Goal: Task Accomplishment & Management: Complete application form

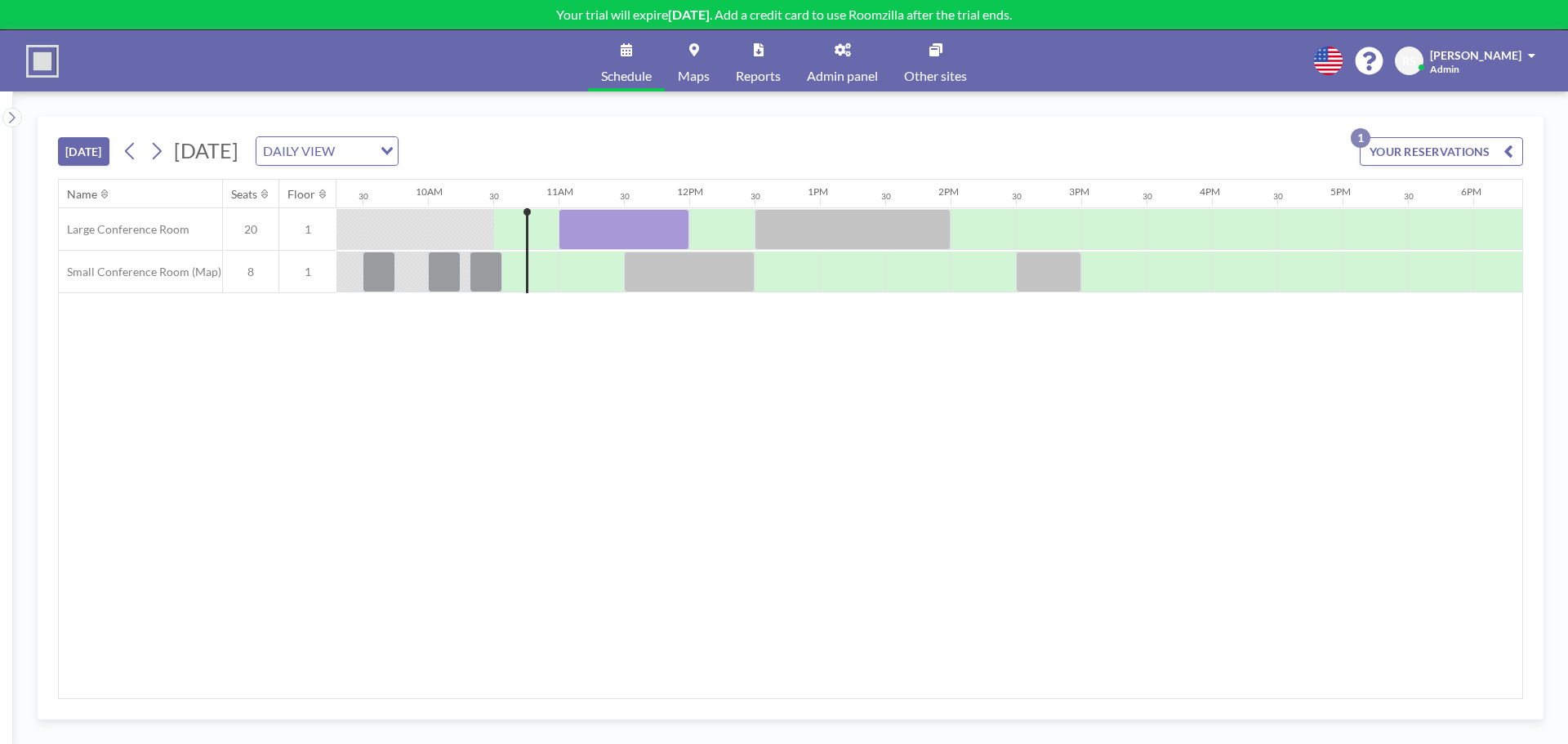
scroll to position [0, 1241]
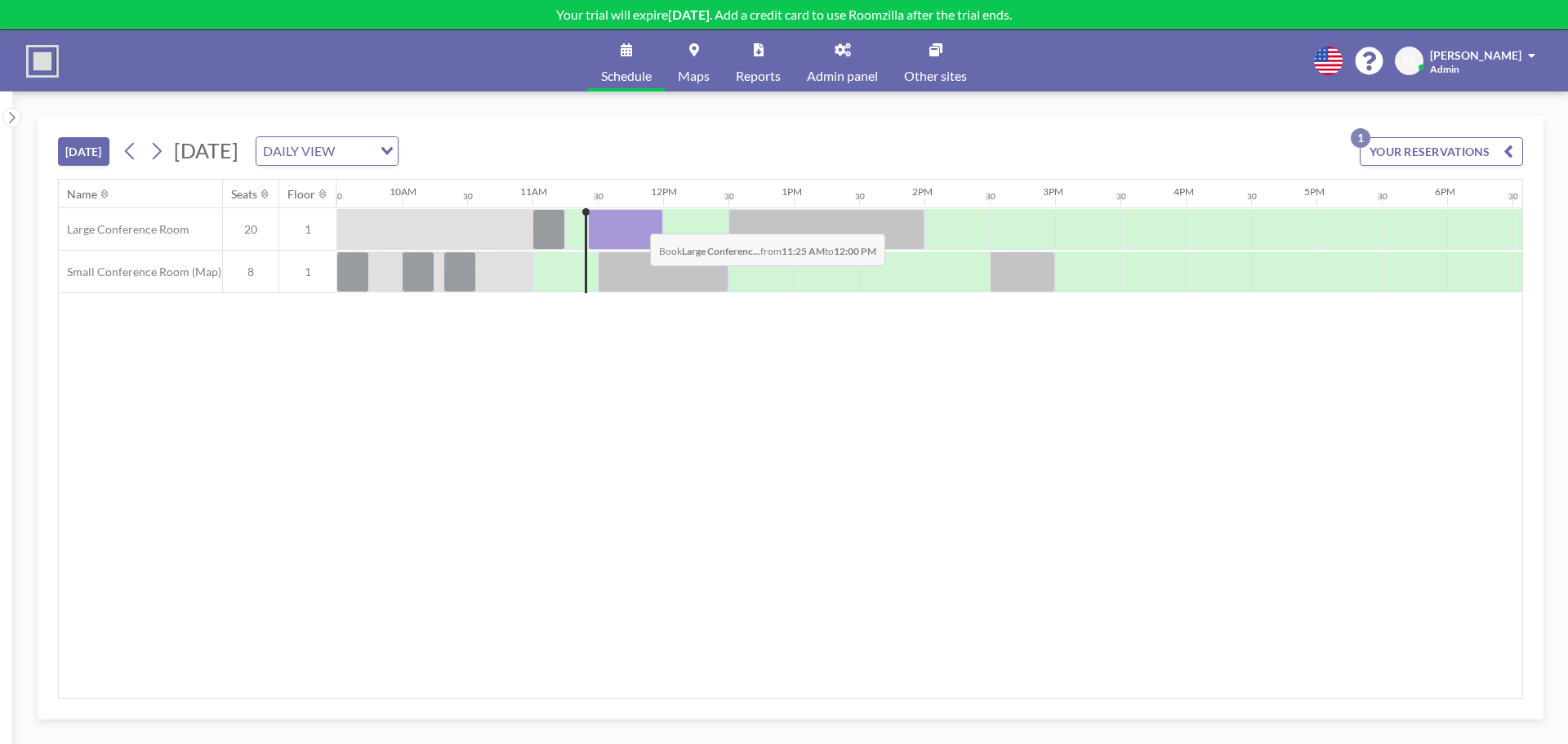
drag, startPoint x: 589, startPoint y: 218, endPoint x: 637, endPoint y: 221, distance: 48.1
click at [637, 221] on div at bounding box center [626, 230] width 76 height 41
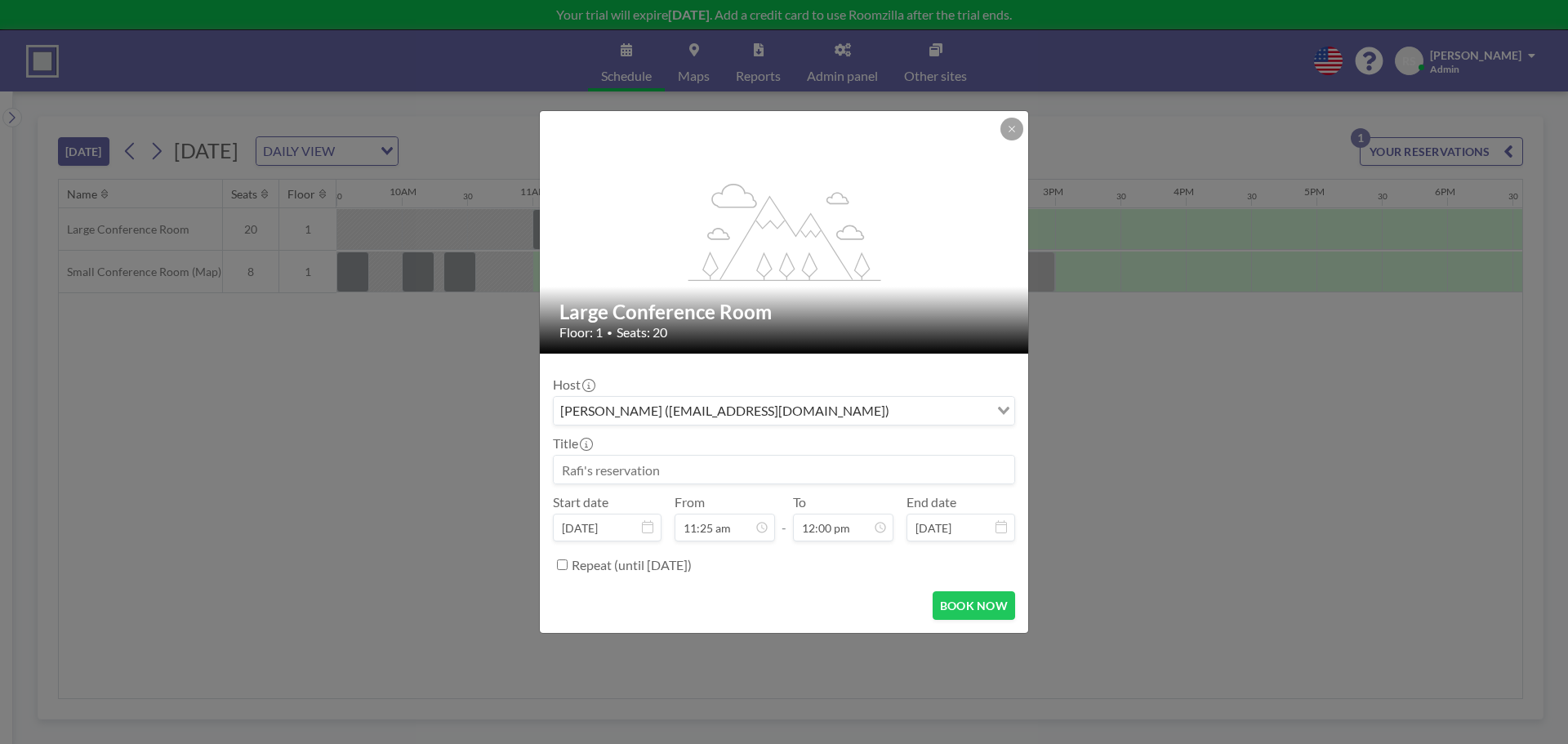
click at [691, 472] on input at bounding box center [784, 469] width 460 height 28
type input "PICS live clients"
click at [965, 601] on button "BOOK NOW" at bounding box center [974, 605] width 82 height 29
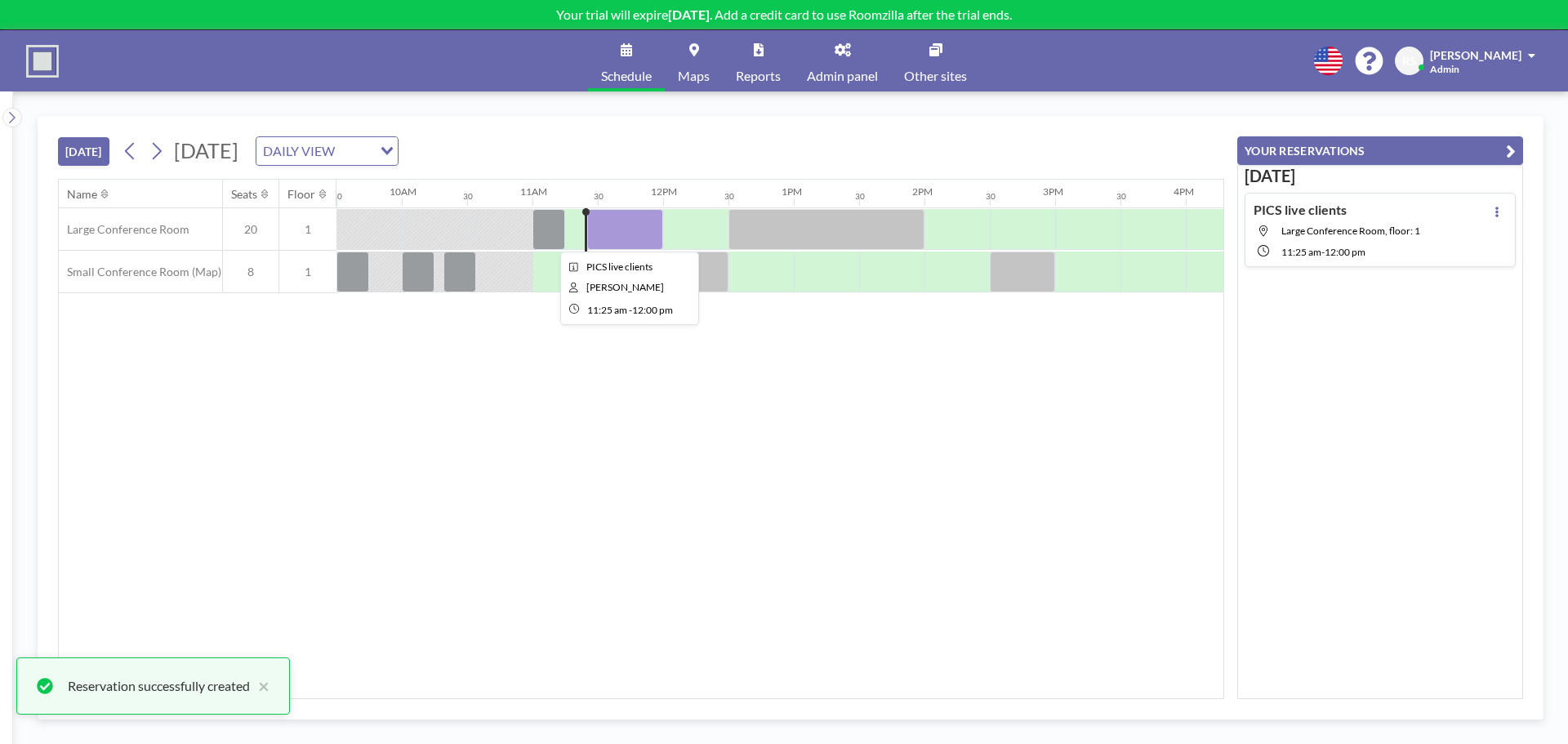
drag, startPoint x: 601, startPoint y: 221, endPoint x: 526, endPoint y: 264, distance: 86.5
click at [525, 264] on div at bounding box center [499, 271] width 65 height 40
click at [621, 224] on div at bounding box center [625, 230] width 76 height 41
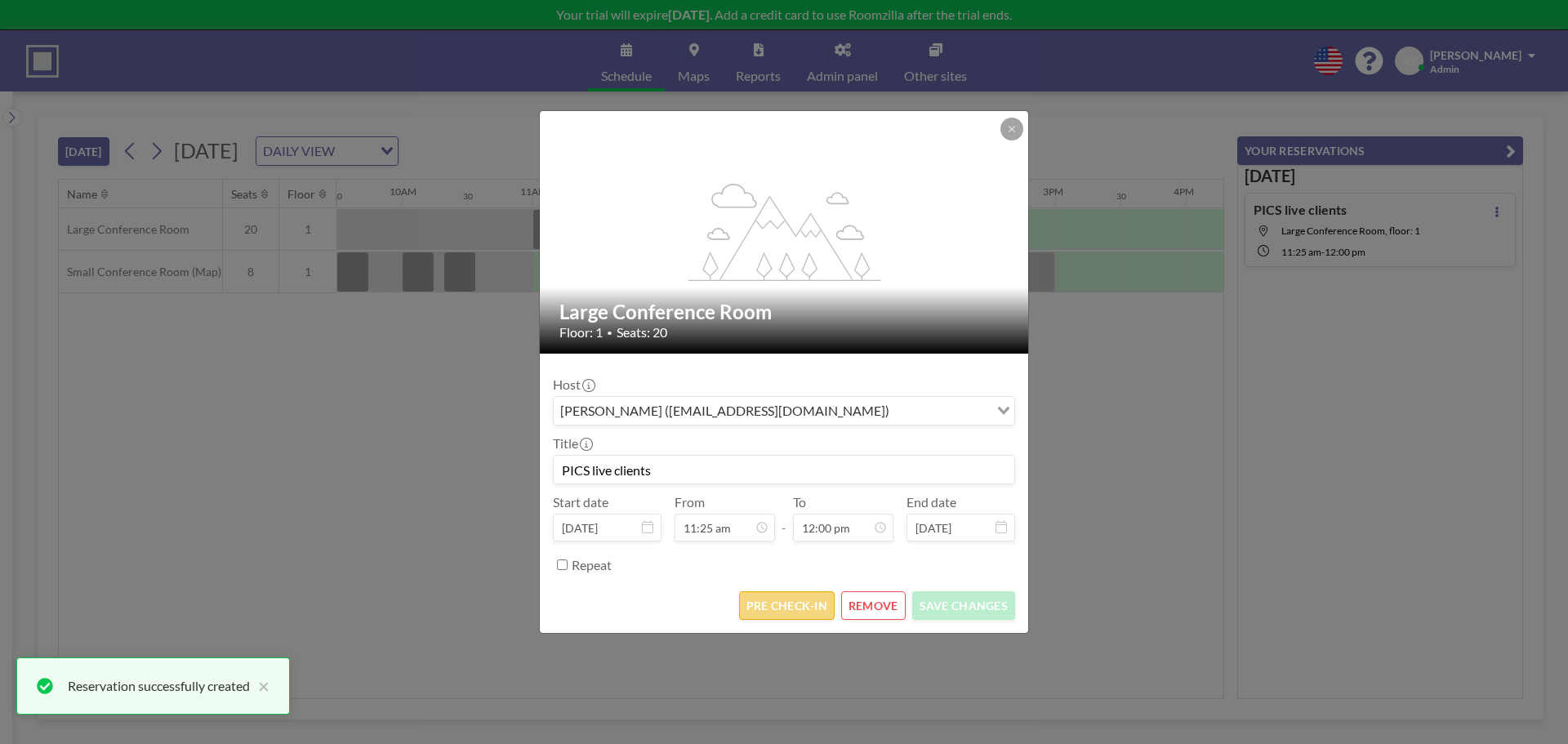
click at [768, 604] on button "PRE CHECK-IN" at bounding box center [787, 605] width 96 height 29
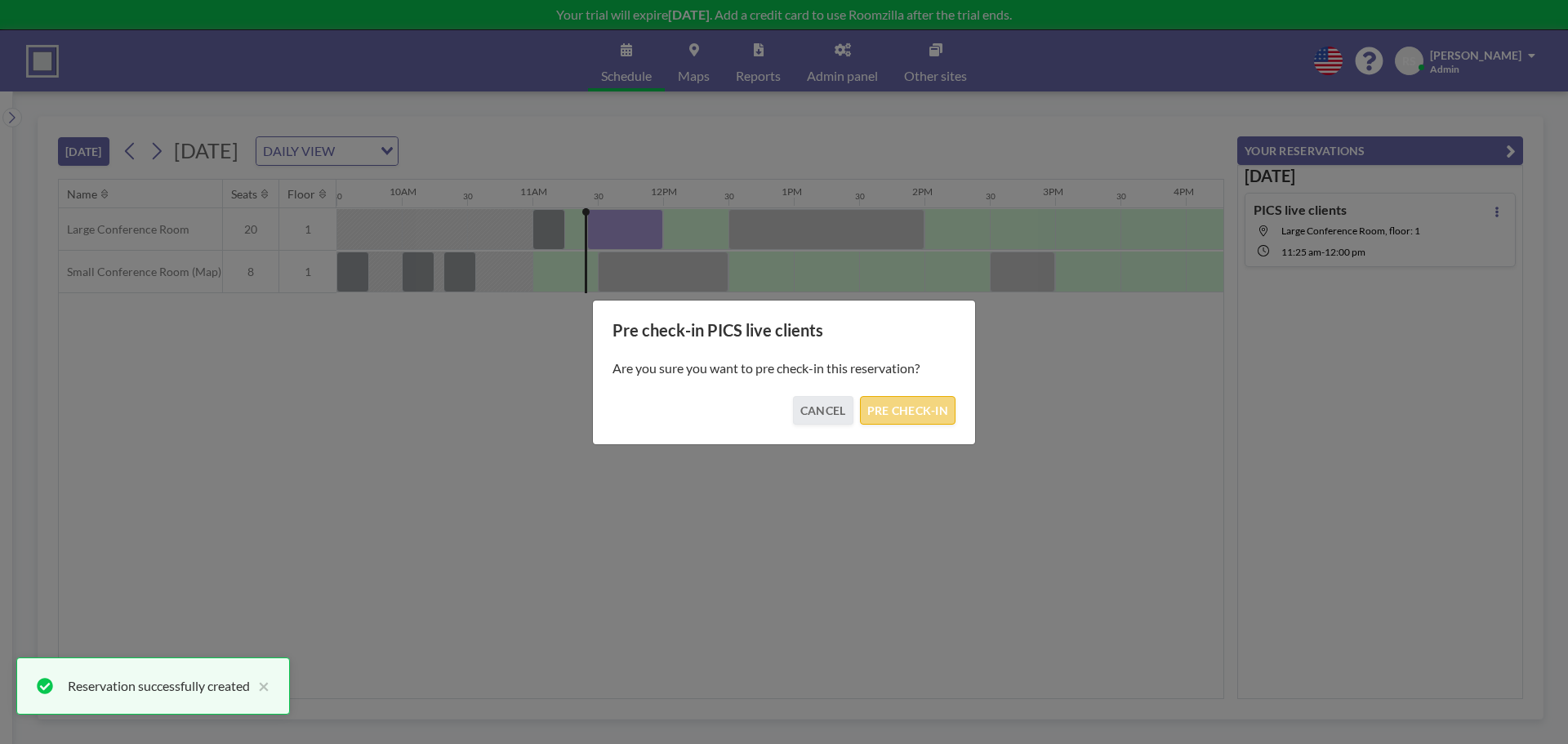
click at [900, 415] on button "PRE CHECK-IN" at bounding box center [908, 411] width 96 height 29
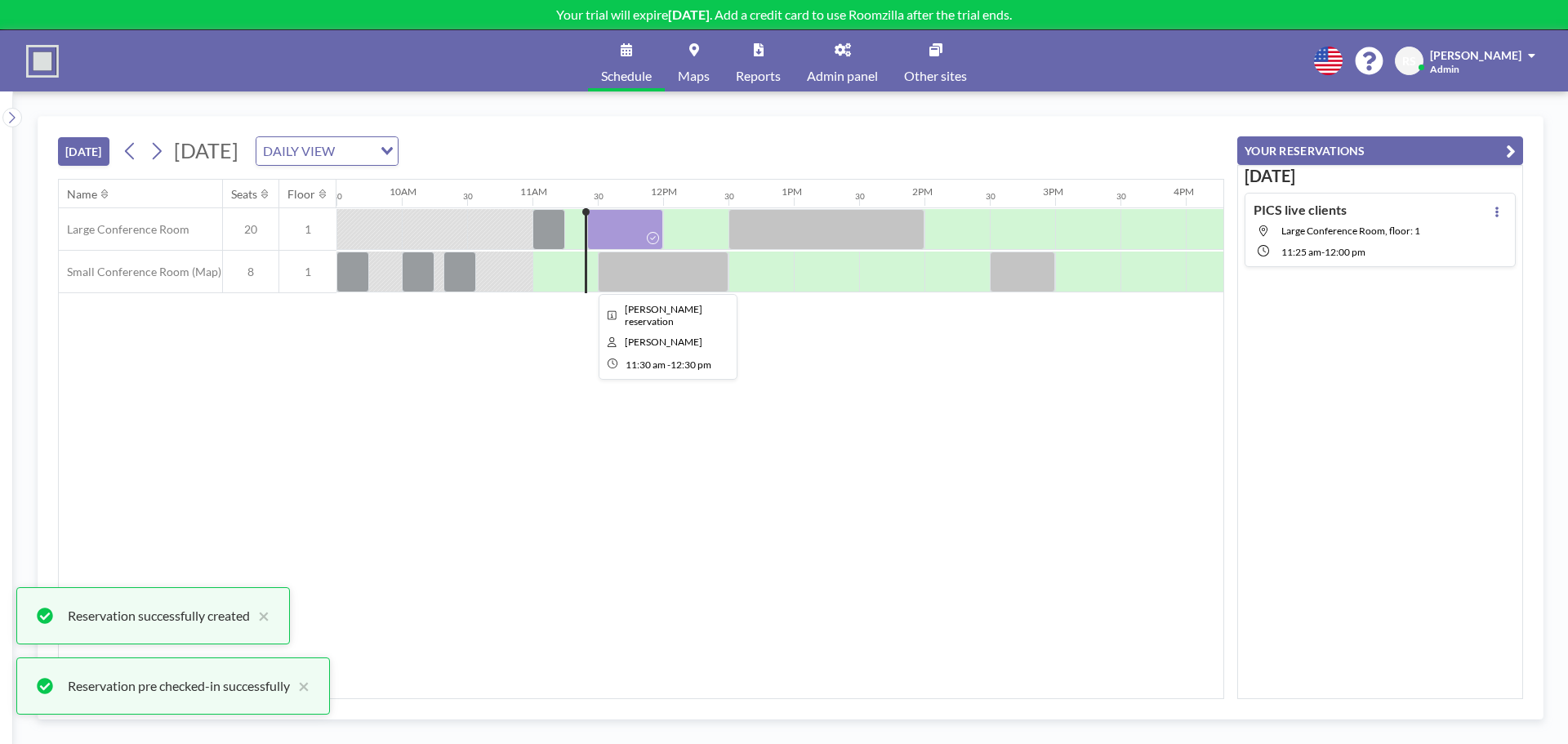
click at [618, 278] on div at bounding box center [663, 272] width 131 height 41
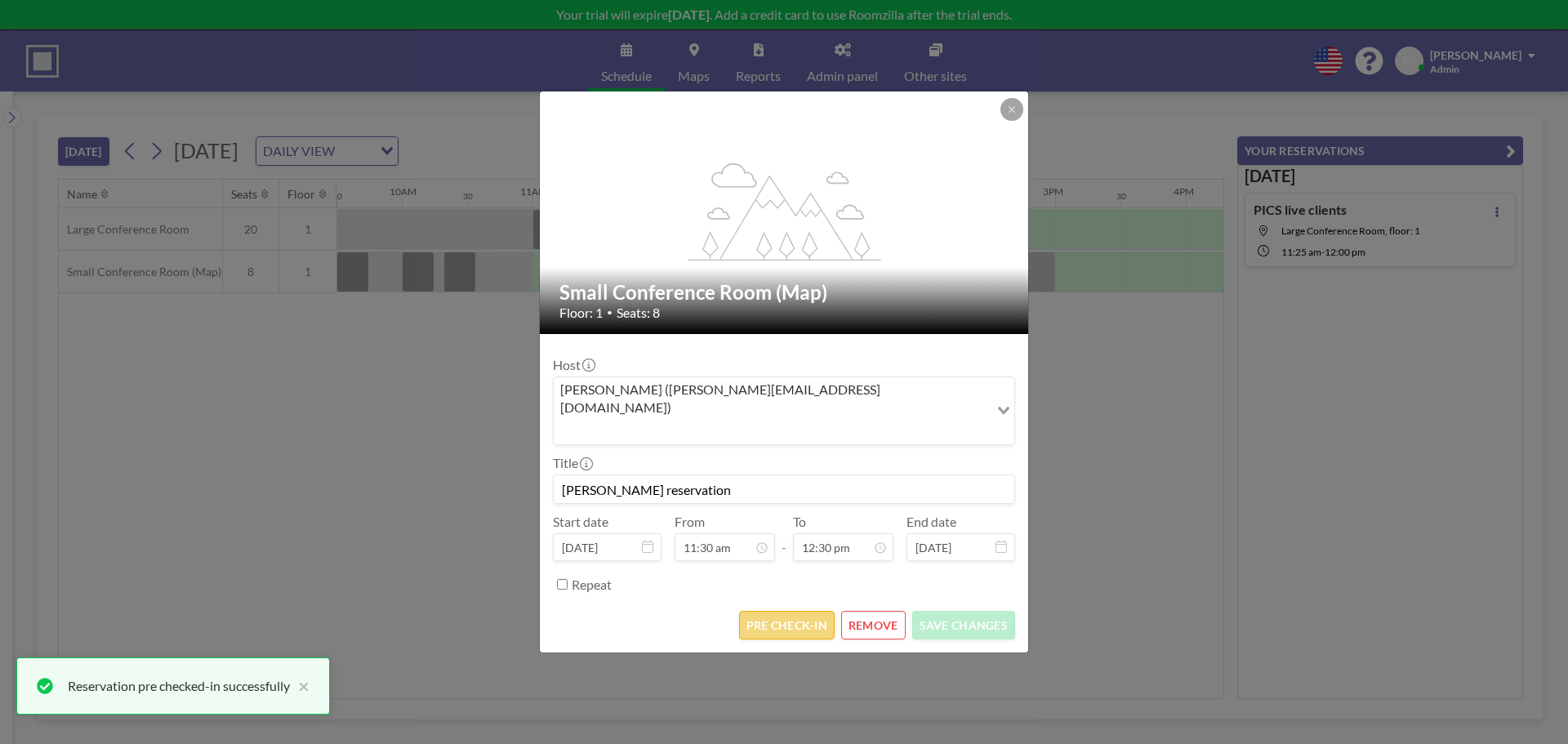
click at [792, 612] on button "PRE CHECK-IN" at bounding box center [787, 626] width 96 height 29
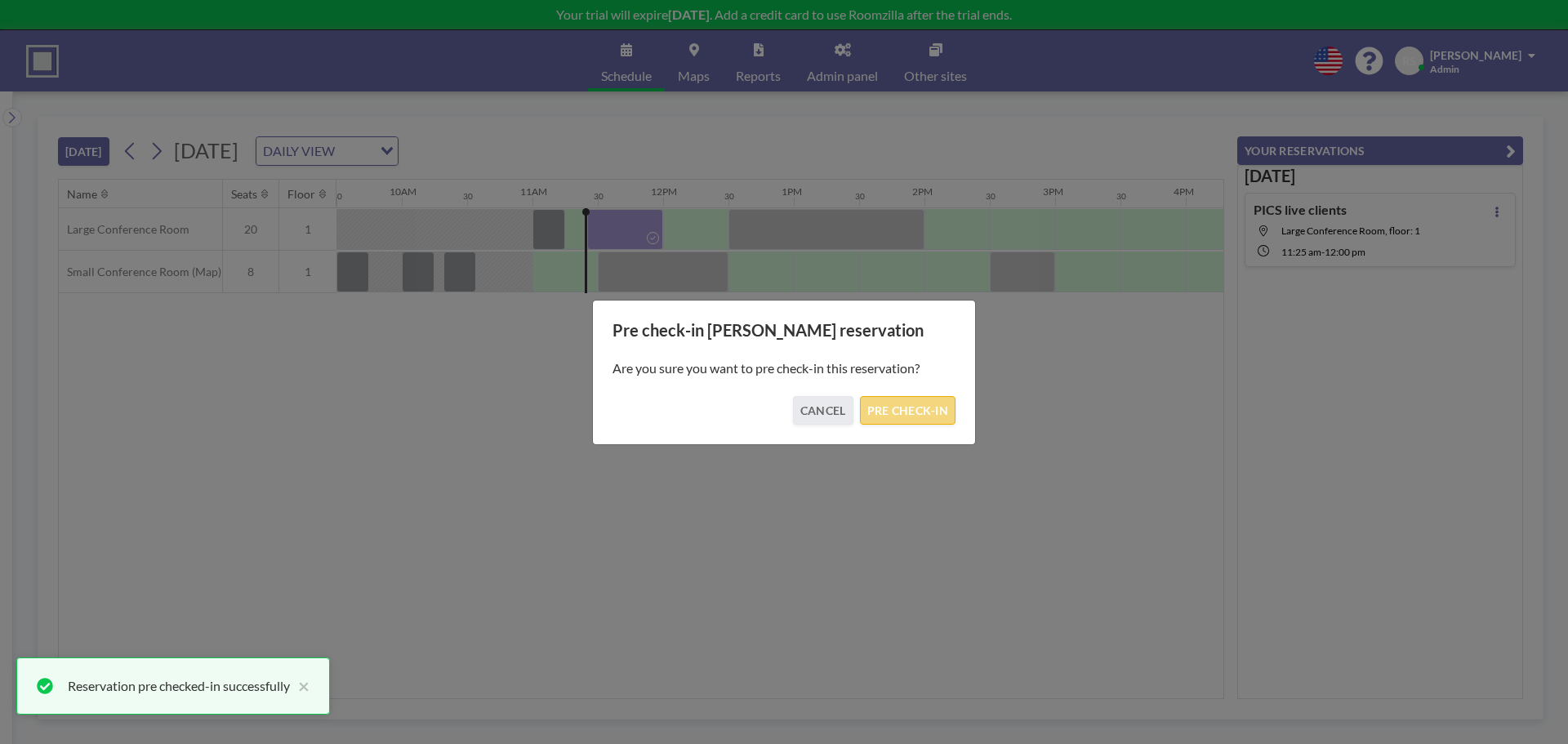
click at [900, 418] on button "PRE CHECK-IN" at bounding box center [908, 411] width 96 height 29
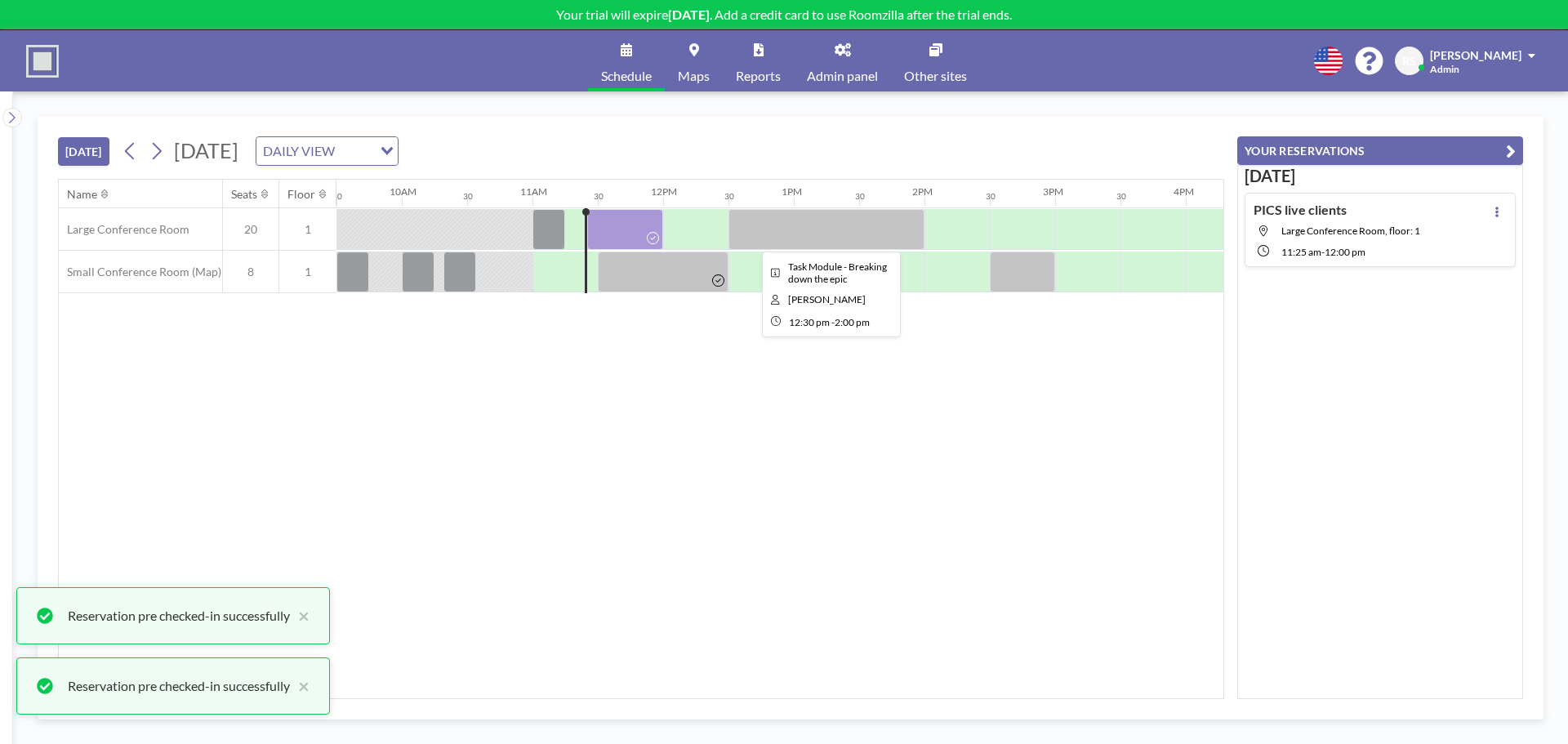
click at [801, 220] on div at bounding box center [827, 230] width 196 height 41
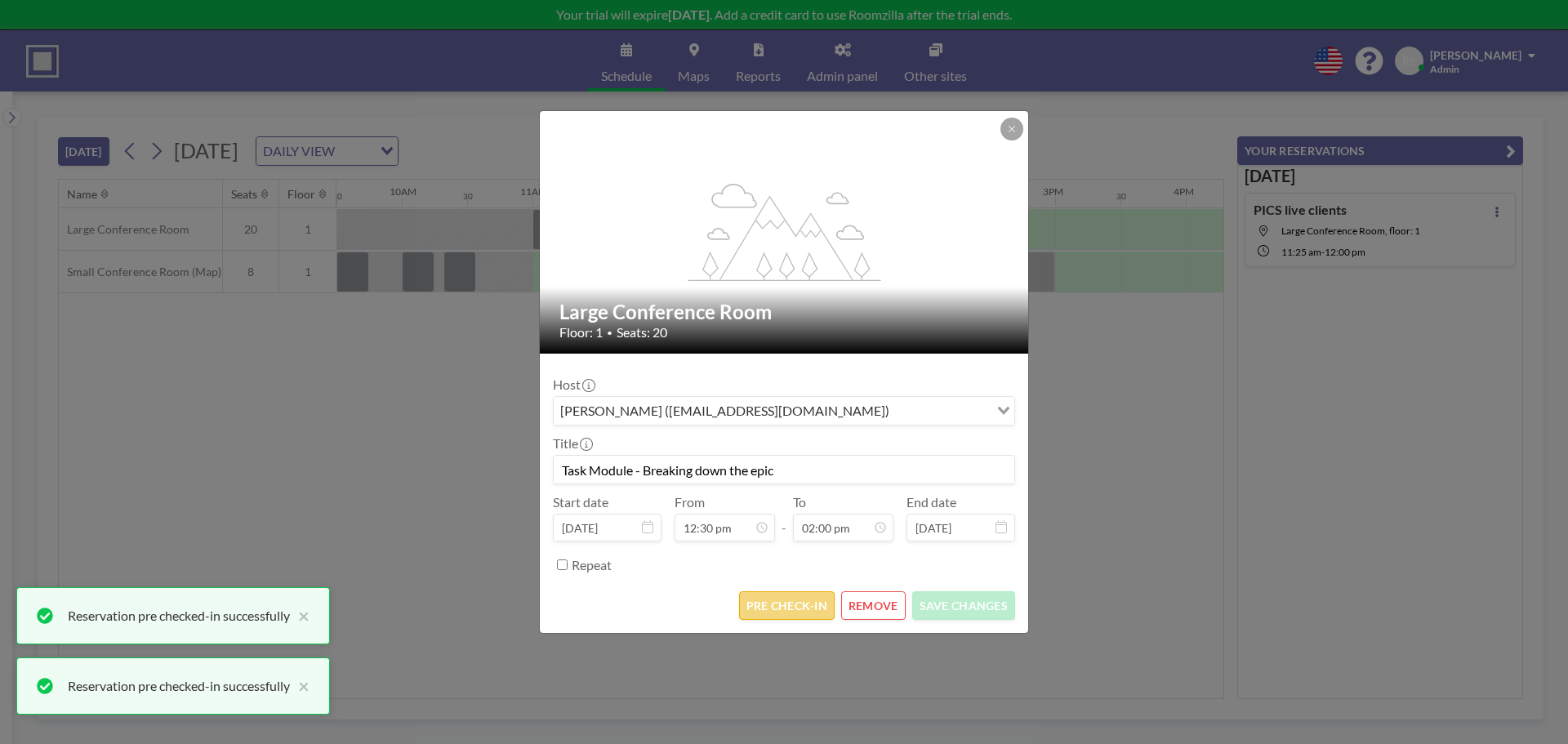
scroll to position [814, 0]
click at [800, 607] on button "PRE CHECK-IN" at bounding box center [787, 605] width 96 height 29
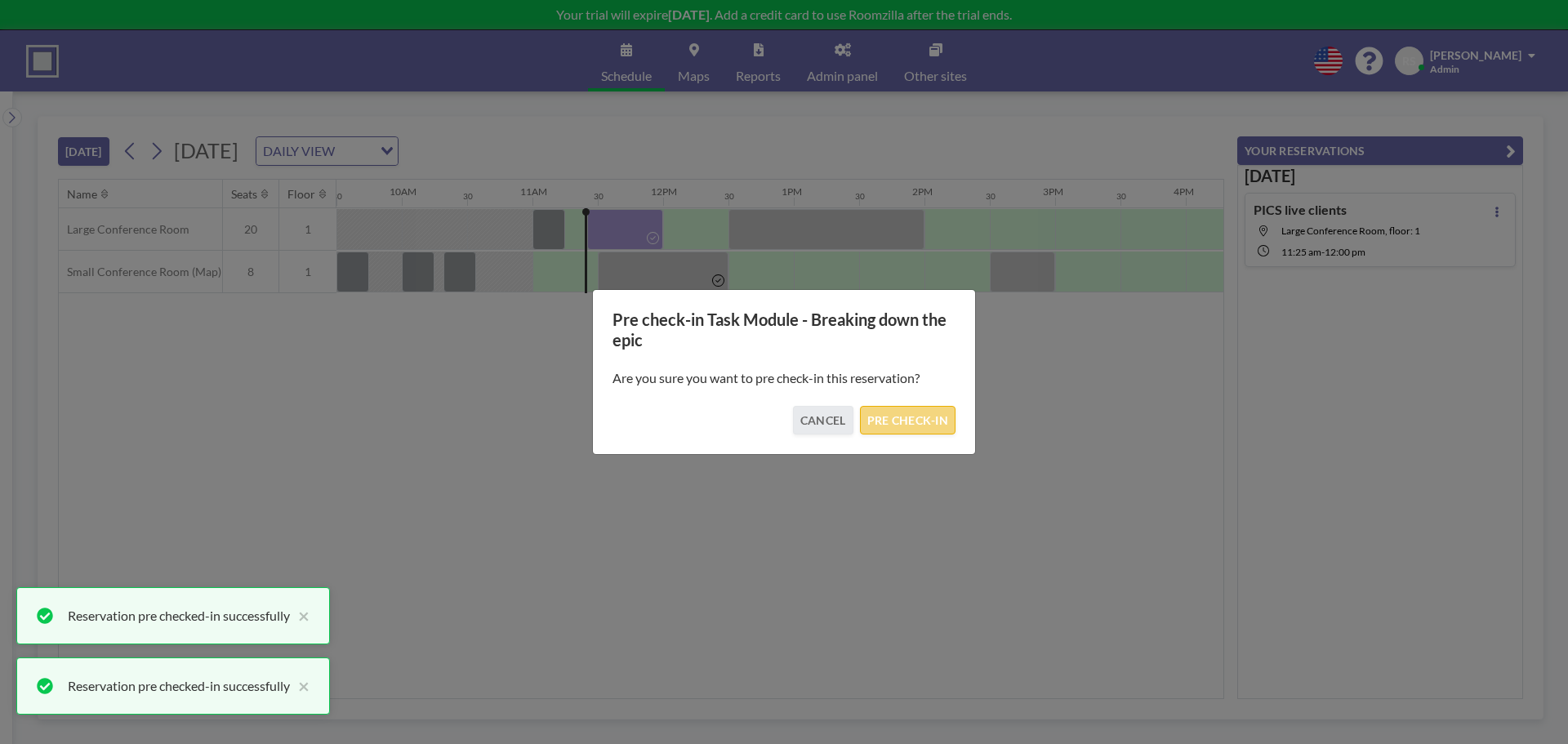
click at [897, 415] on button "PRE CHECK-IN" at bounding box center [908, 420] width 96 height 29
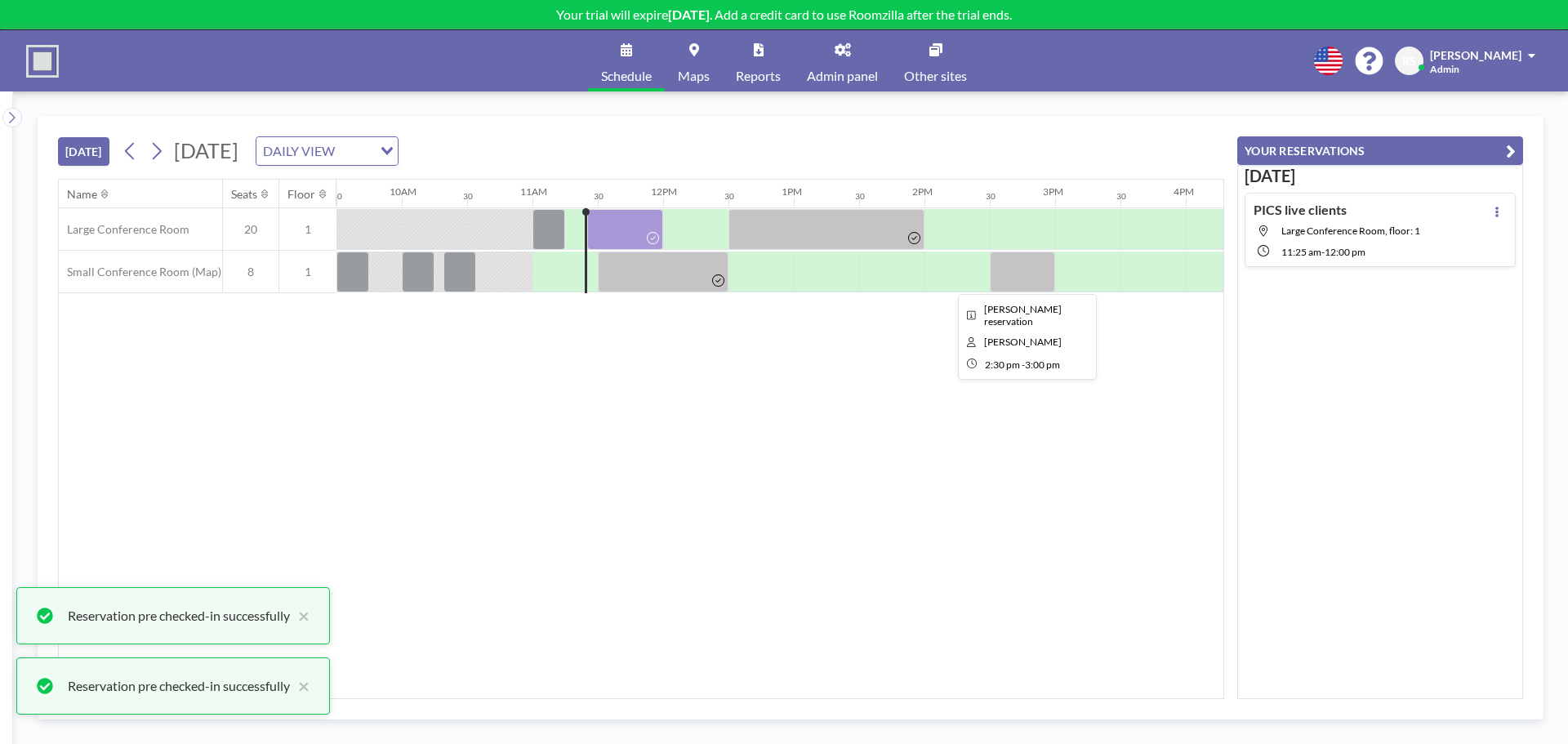
click at [1029, 284] on div at bounding box center [1022, 272] width 65 height 41
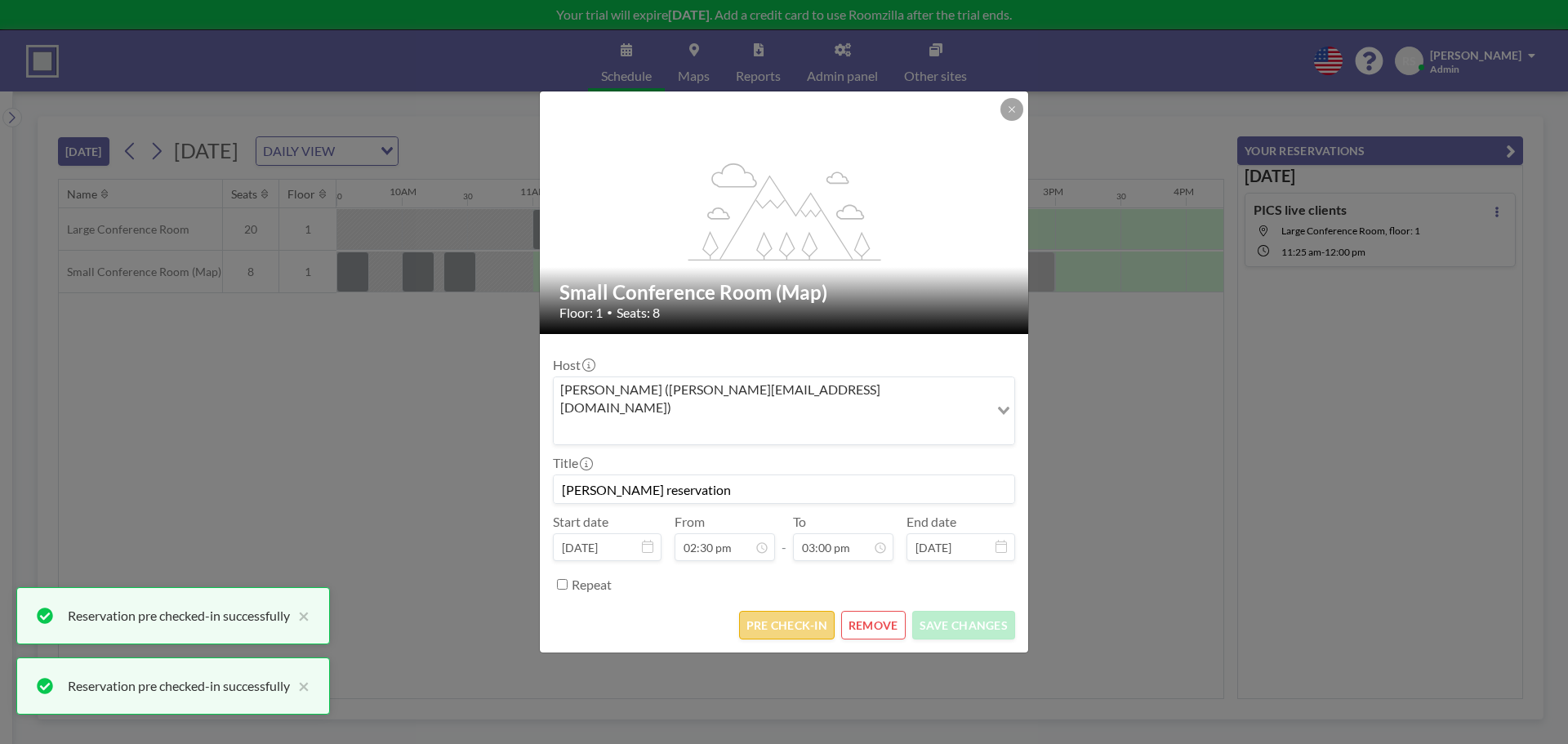
scroll to position [0, 0]
click at [766, 611] on button "PRE CHECK-IN" at bounding box center [787, 626] width 96 height 29
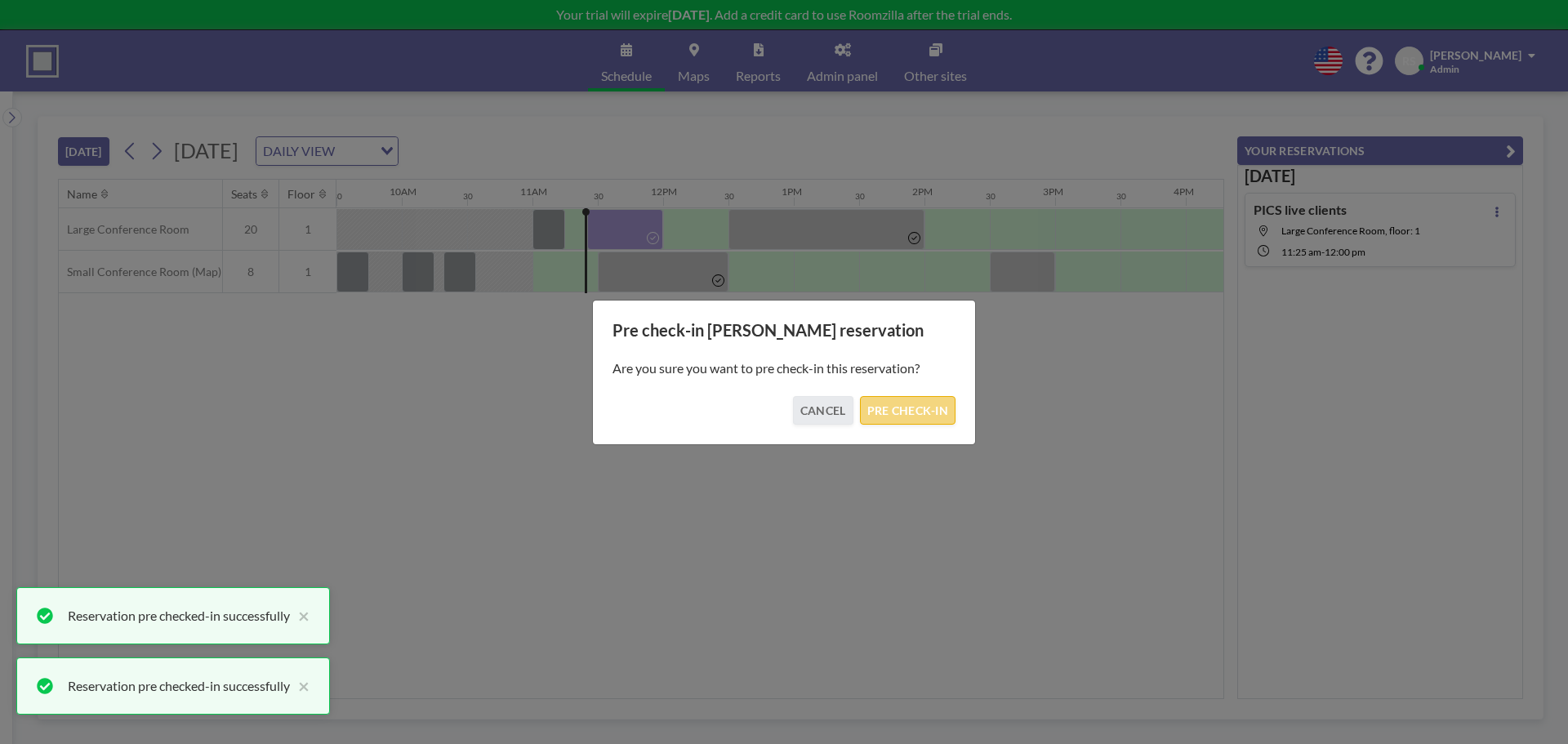
click at [924, 403] on button "PRE CHECK-IN" at bounding box center [908, 411] width 96 height 29
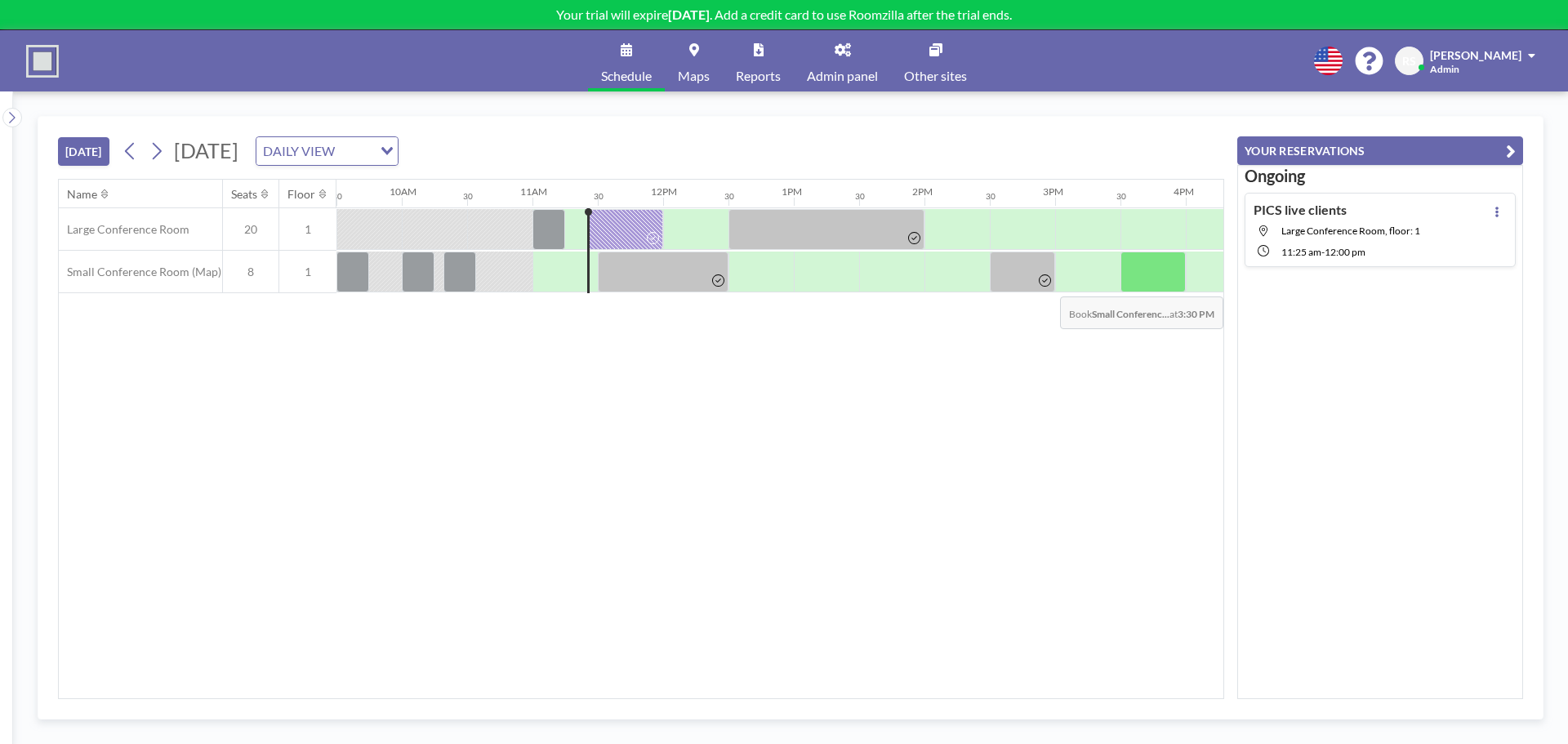
click at [1152, 284] on div at bounding box center [1153, 272] width 65 height 41
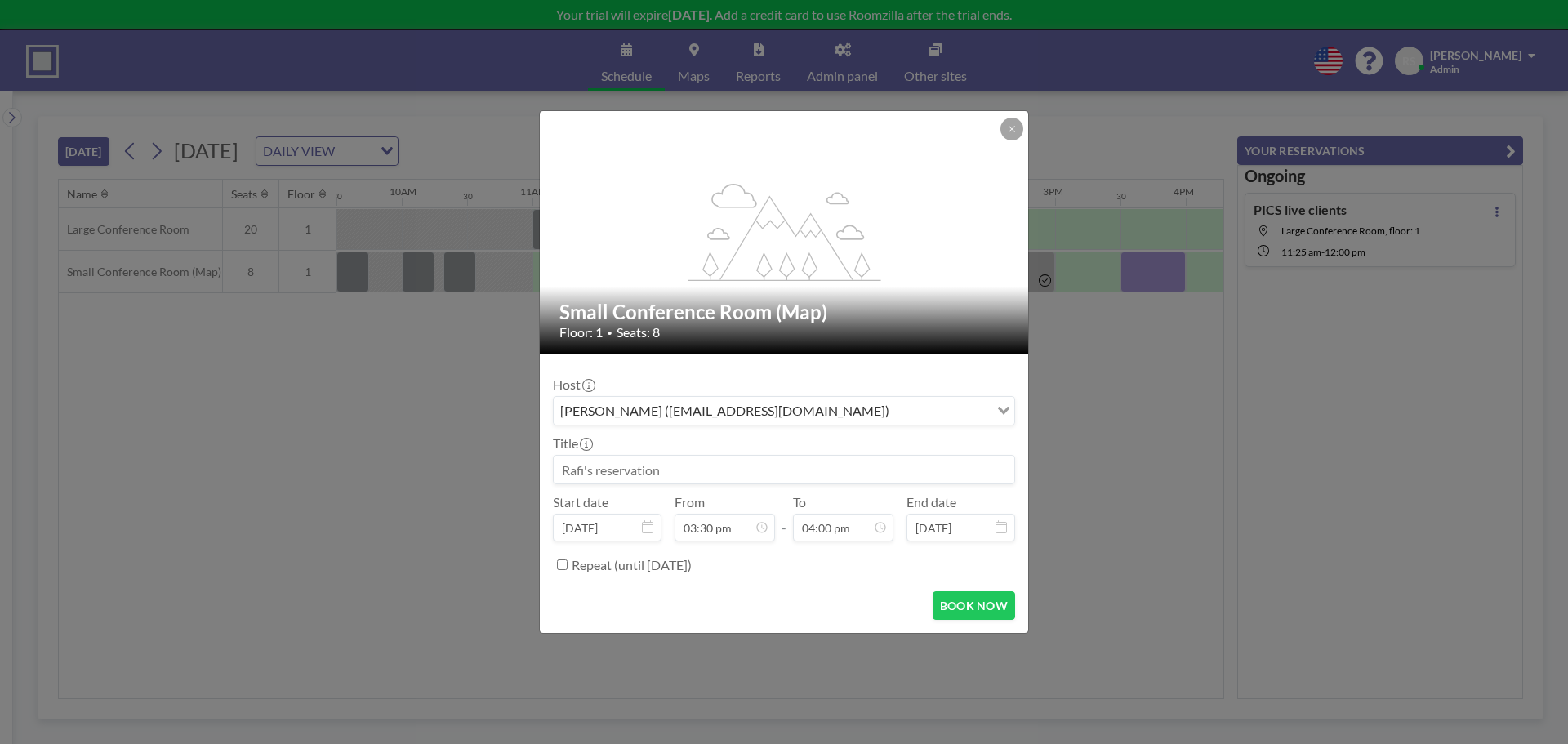
click at [651, 474] on input at bounding box center [784, 469] width 460 height 28
type input "RF/[PERSON_NAME]"
drag, startPoint x: 986, startPoint y: 595, endPoint x: 973, endPoint y: 584, distance: 17.0
click at [973, 584] on form "Host [PERSON_NAME] ([EMAIL_ADDRESS][DOMAIN_NAME]) Loading... Title RF/[PERSON_N…" at bounding box center [784, 493] width 488 height 279
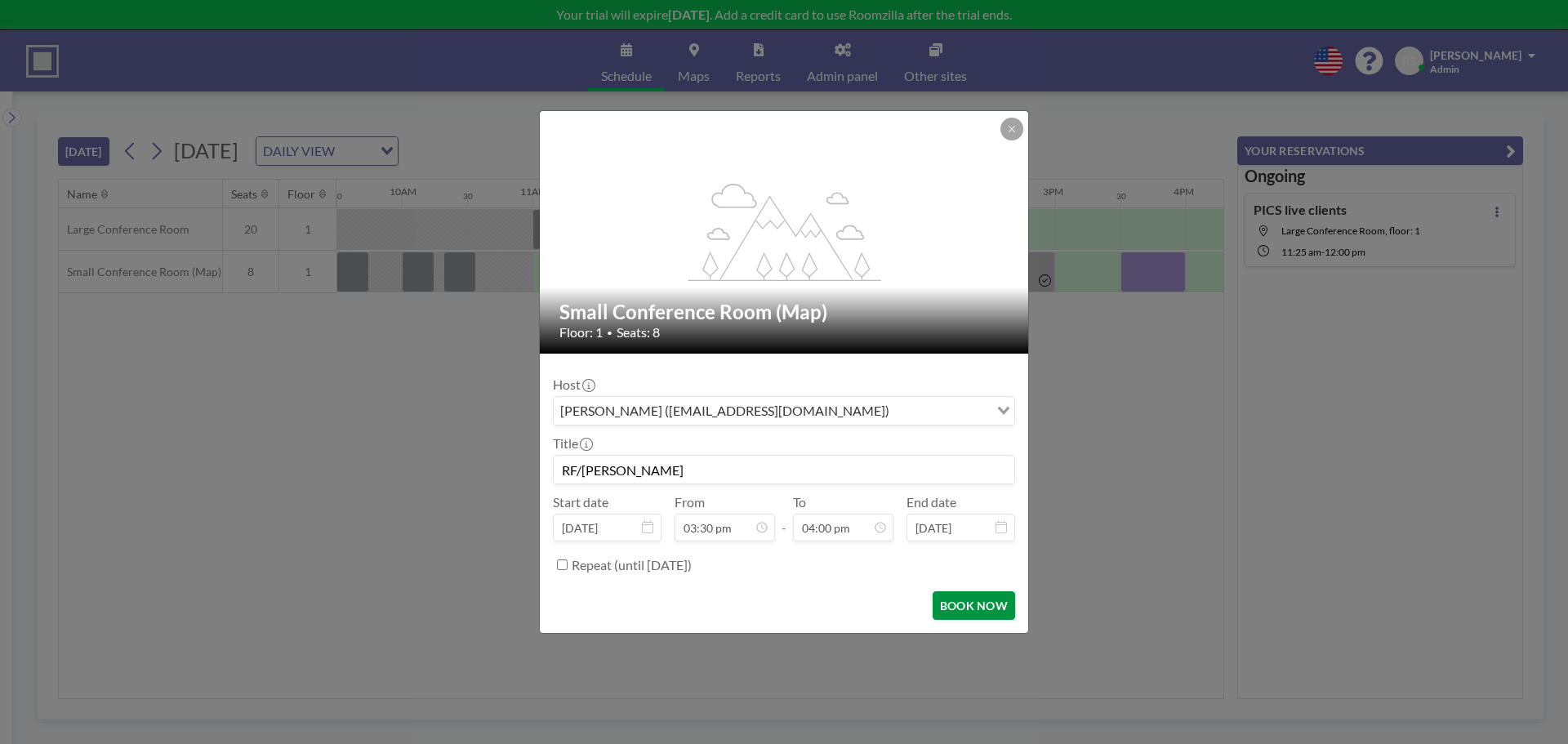
click at [977, 603] on button "BOOK NOW" at bounding box center [974, 605] width 82 height 29
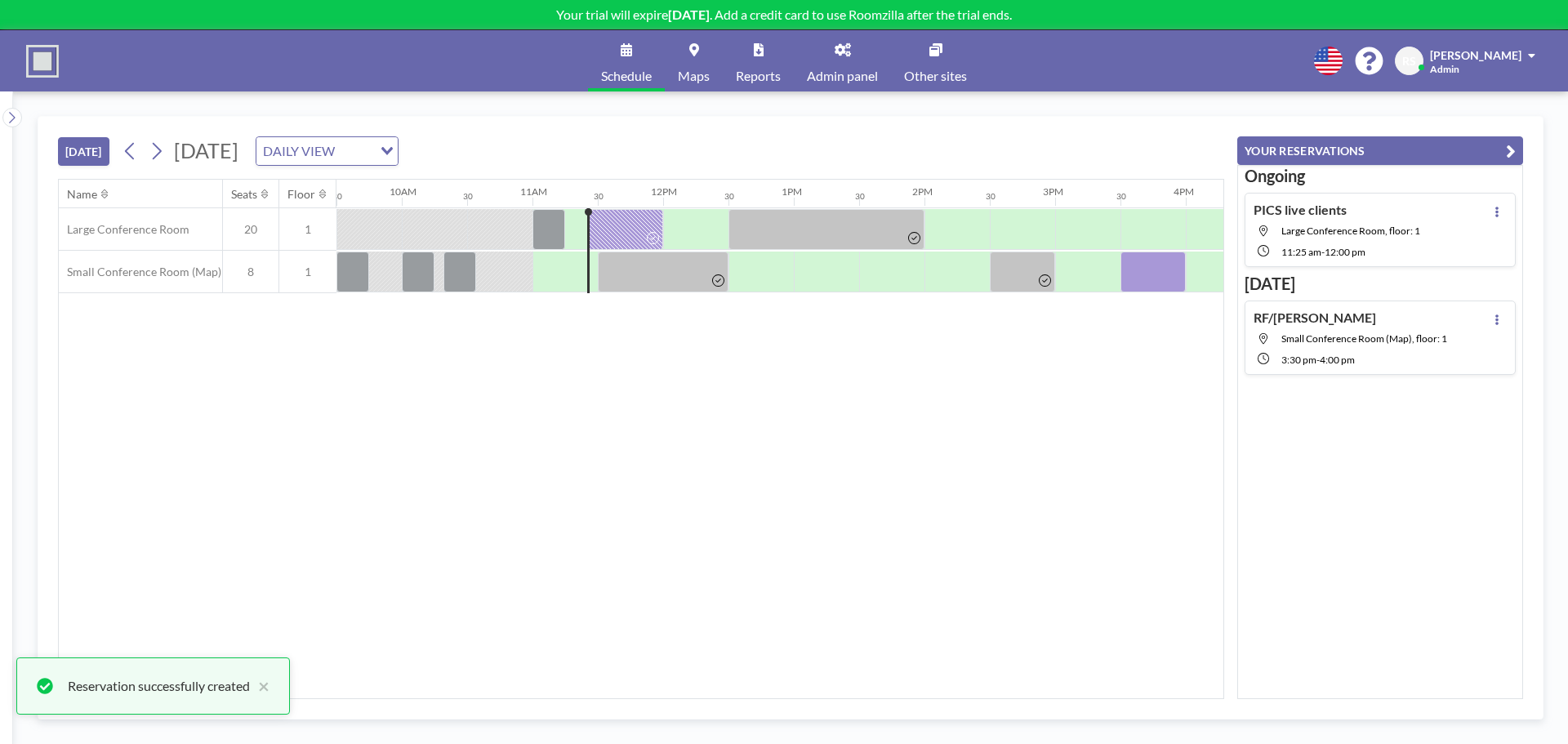
drag, startPoint x: 1150, startPoint y: 268, endPoint x: 1116, endPoint y: 368, distance: 105.6
click at [1043, 392] on div "Name Seats Floor 12AM 30 1AM 30 2AM 30 3AM 30 4AM 30 5AM 30 6AM 30 7AM 30 8AM 3…" at bounding box center [642, 438] width 1165 height 518
click at [1158, 267] on div at bounding box center [1153, 272] width 65 height 41
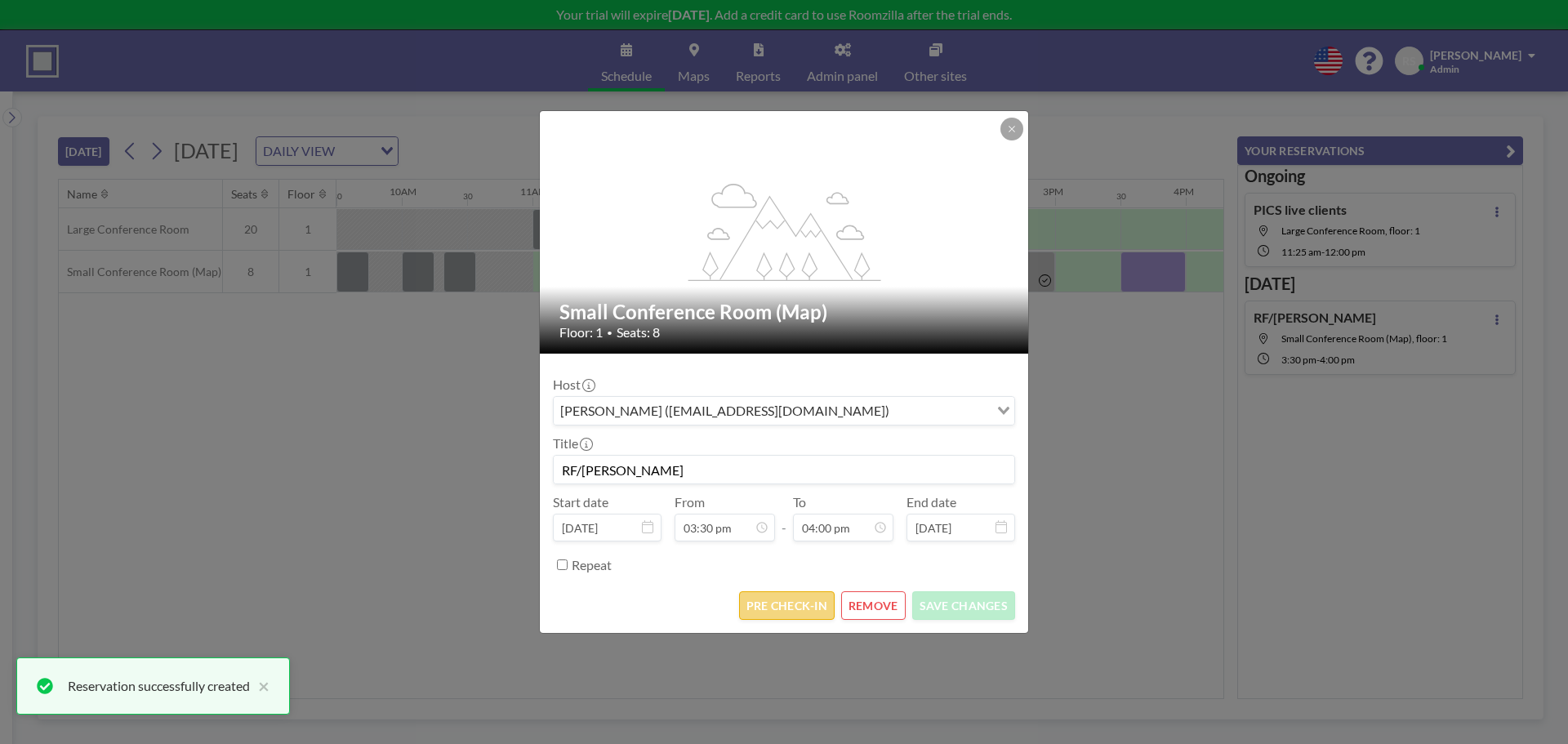
click at [788, 606] on button "PRE CHECK-IN" at bounding box center [787, 605] width 96 height 29
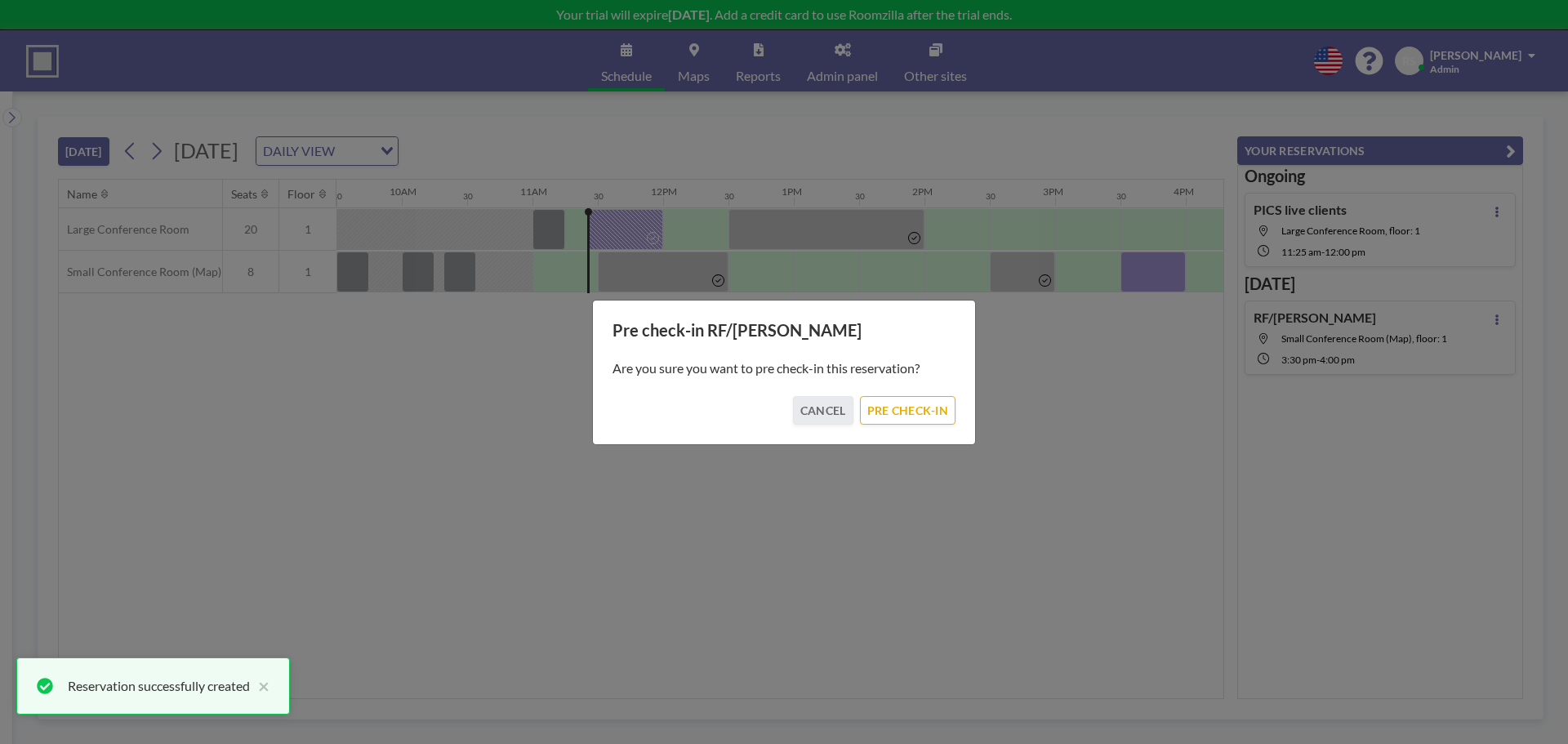
click at [919, 392] on div "Are you sure you want to pre check-in this reservation?" at bounding box center [784, 368] width 343 height 55
click at [926, 403] on button "PRE CHECK-IN" at bounding box center [908, 411] width 96 height 29
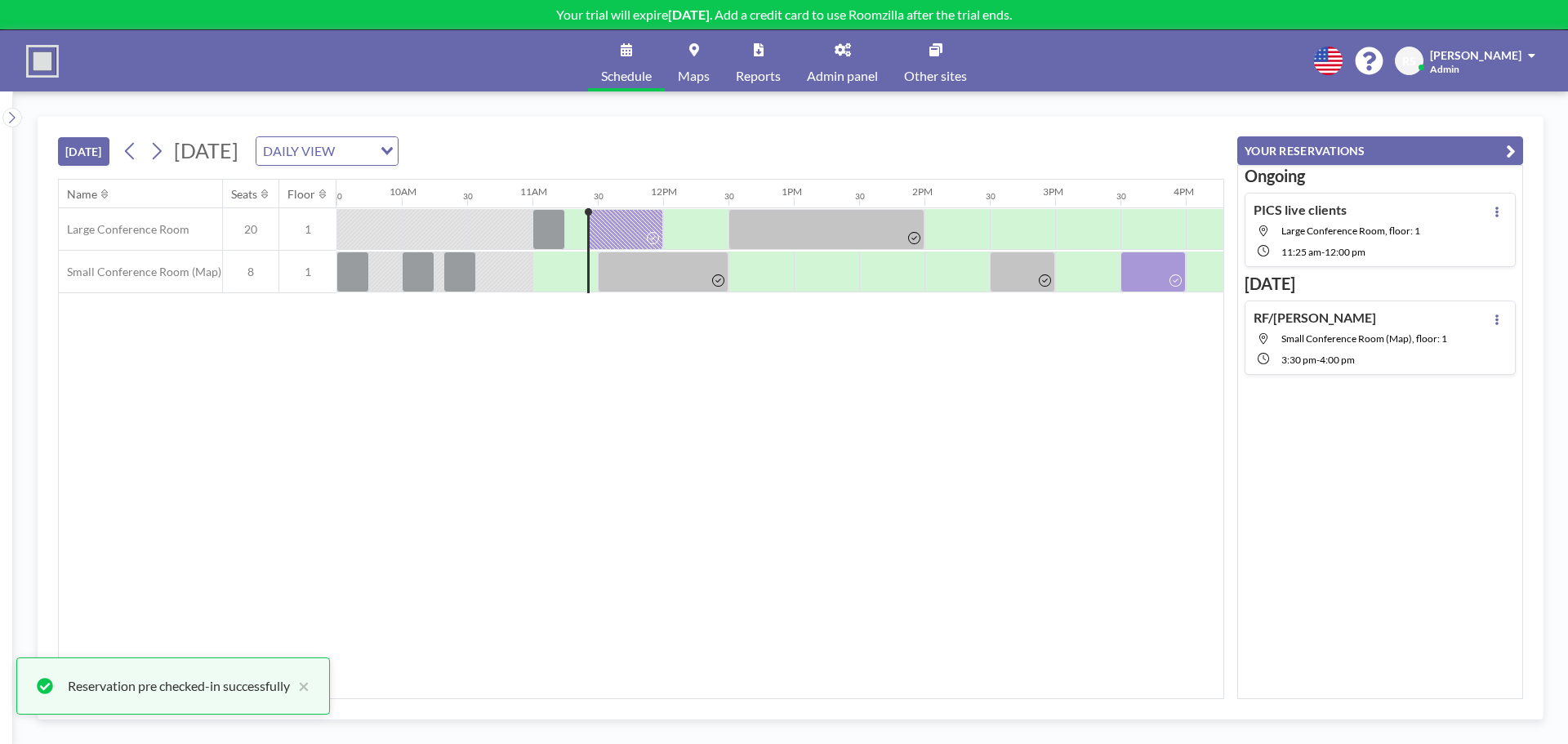
click at [649, 484] on div "Name Seats Floor 12AM 30 1AM 30 2AM 30 3AM 30 4AM 30 5AM 30 6AM 30 7AM 30 8AM 3…" at bounding box center [642, 438] width 1165 height 518
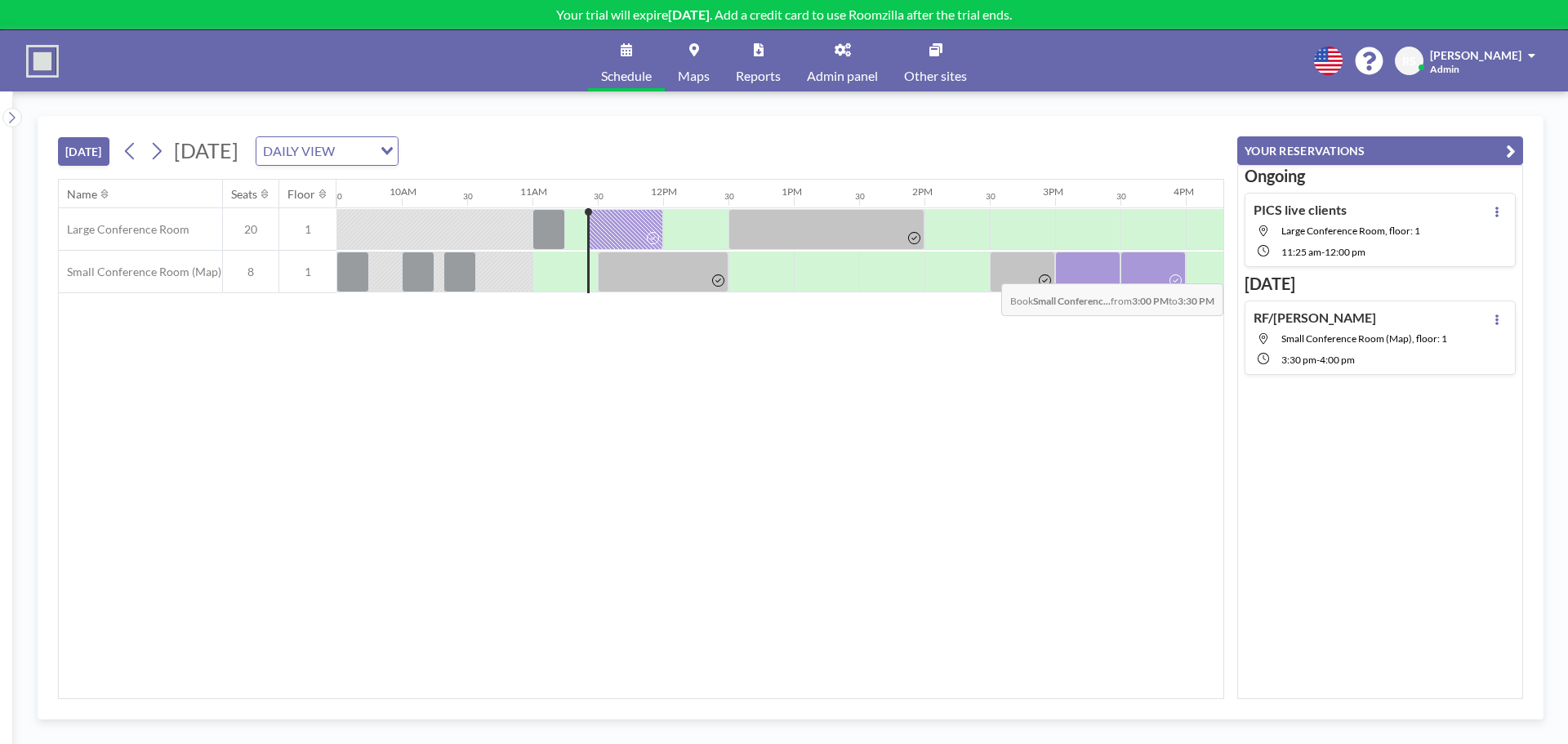
click at [1061, 271] on div at bounding box center [1087, 272] width 65 height 41
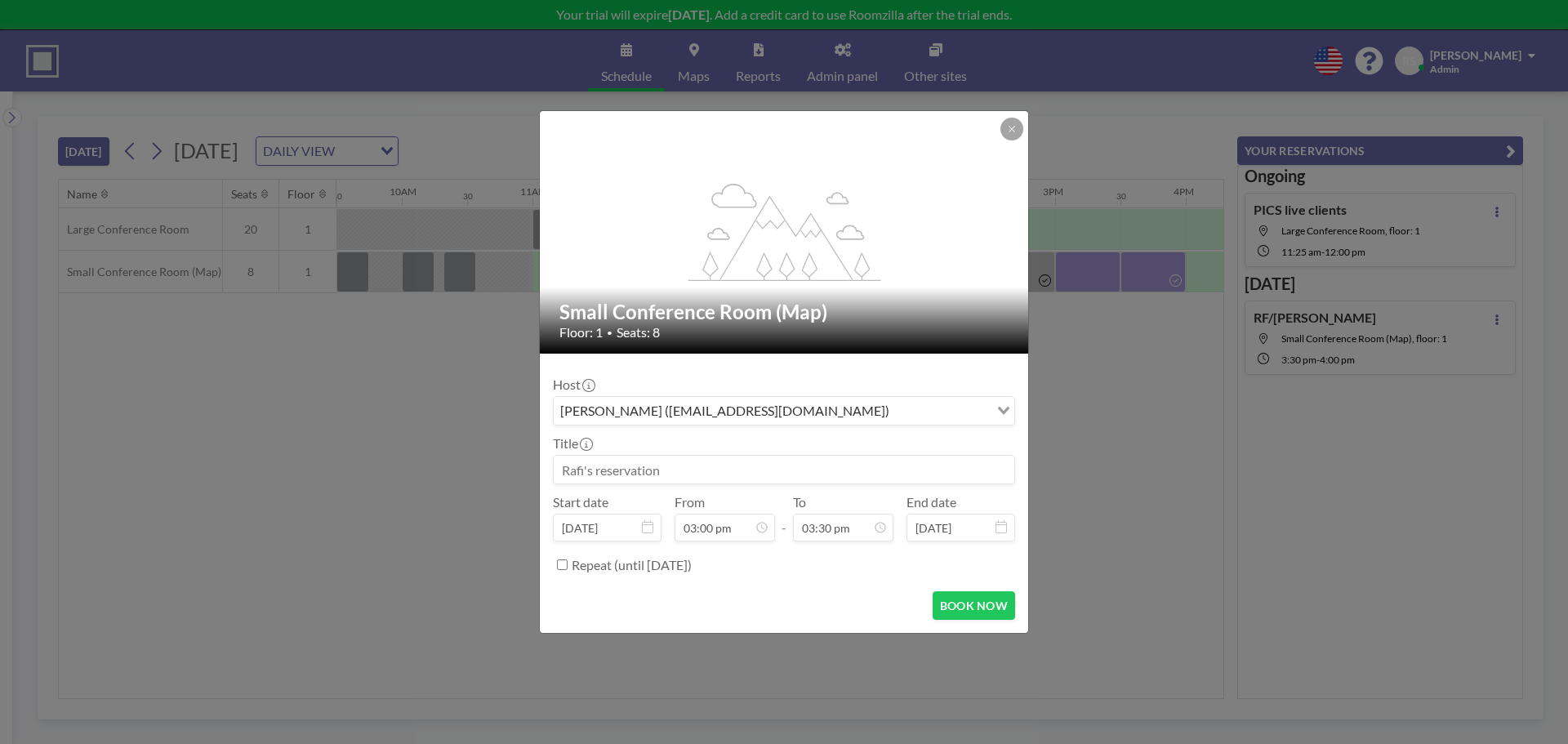
click at [684, 460] on input at bounding box center [784, 469] width 460 height 28
type input "[PERSON_NAME]/Cutter"
click at [977, 603] on button "BOOK NOW" at bounding box center [974, 605] width 82 height 29
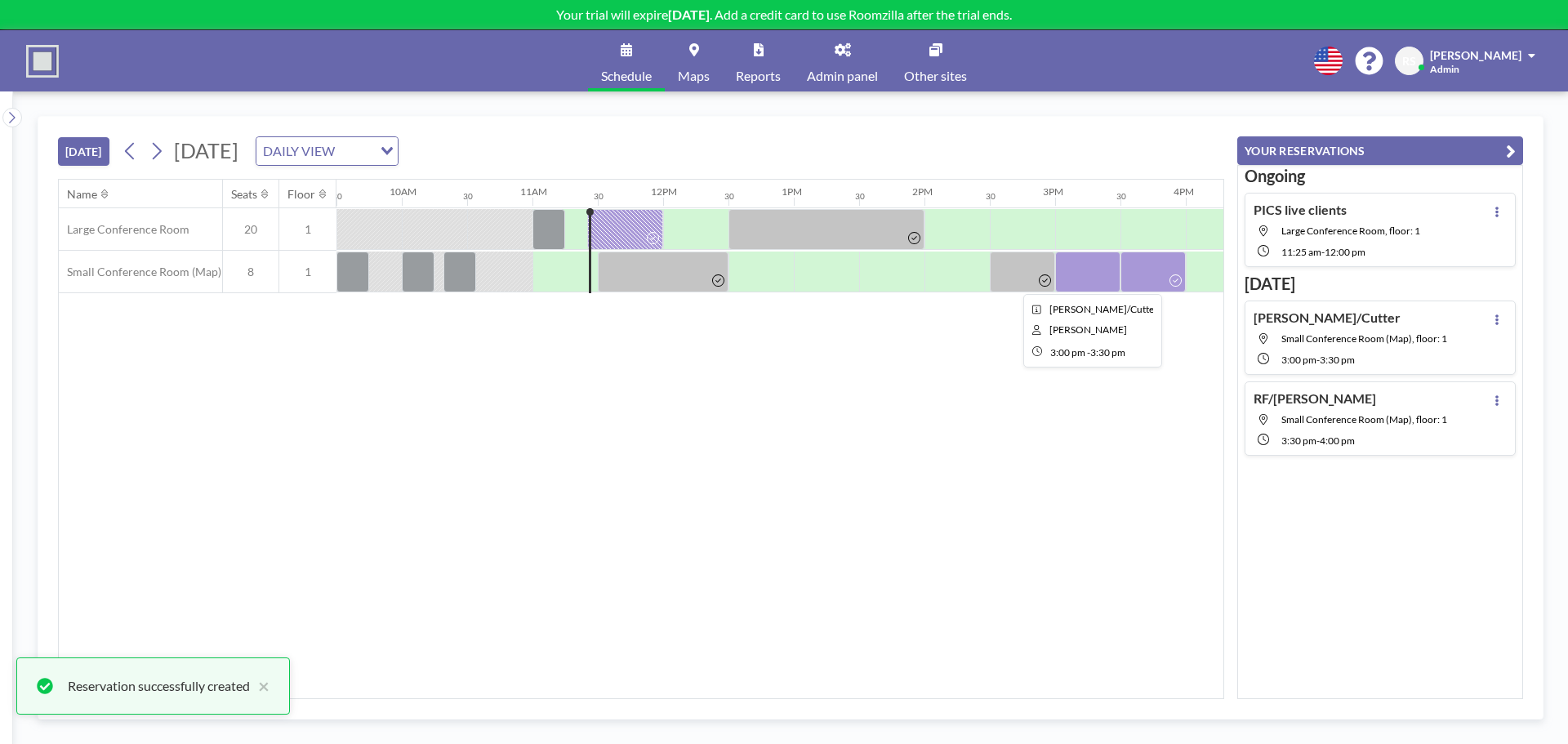
click at [1102, 264] on div at bounding box center [1087, 272] width 65 height 41
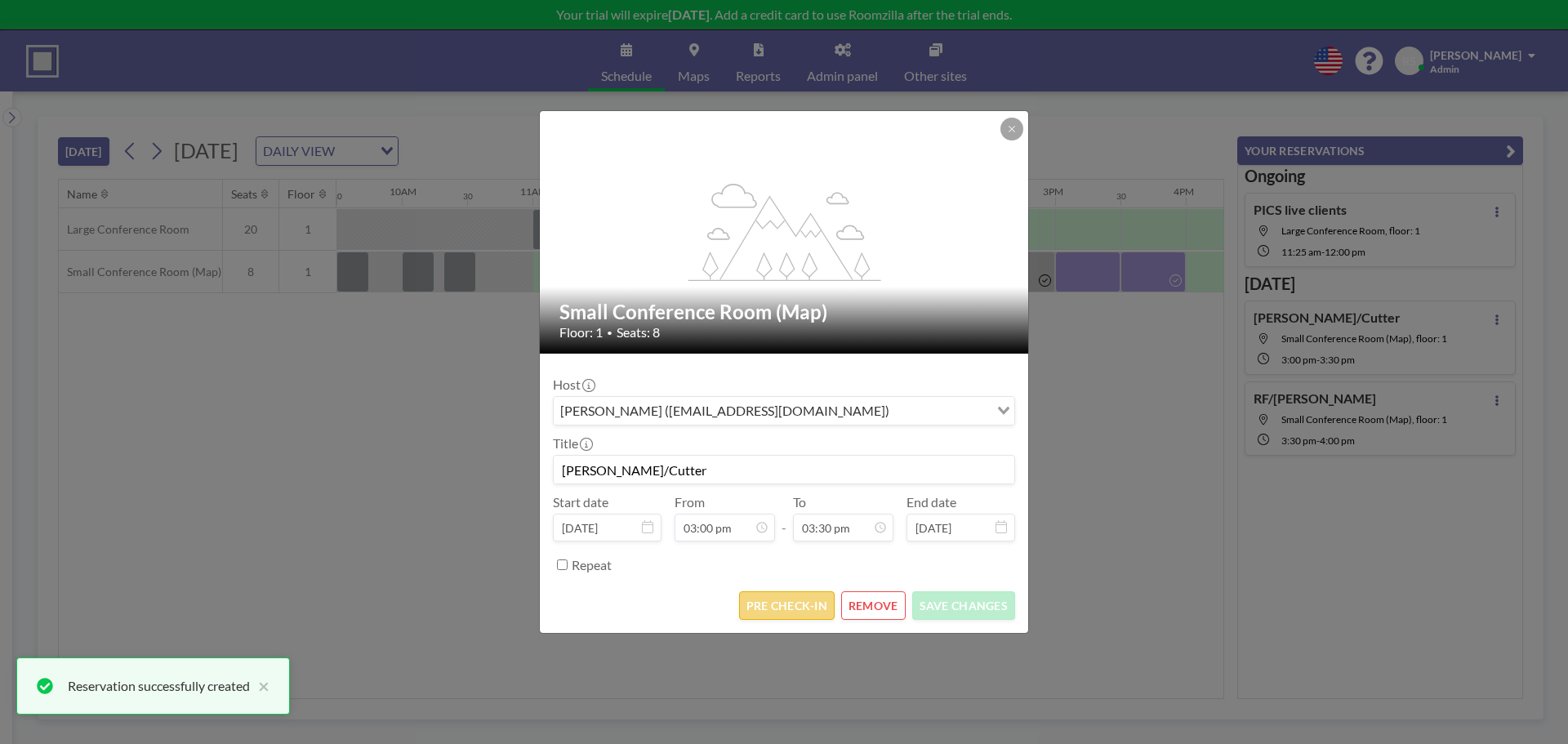
click at [799, 599] on button "PRE CHECK-IN" at bounding box center [787, 605] width 96 height 29
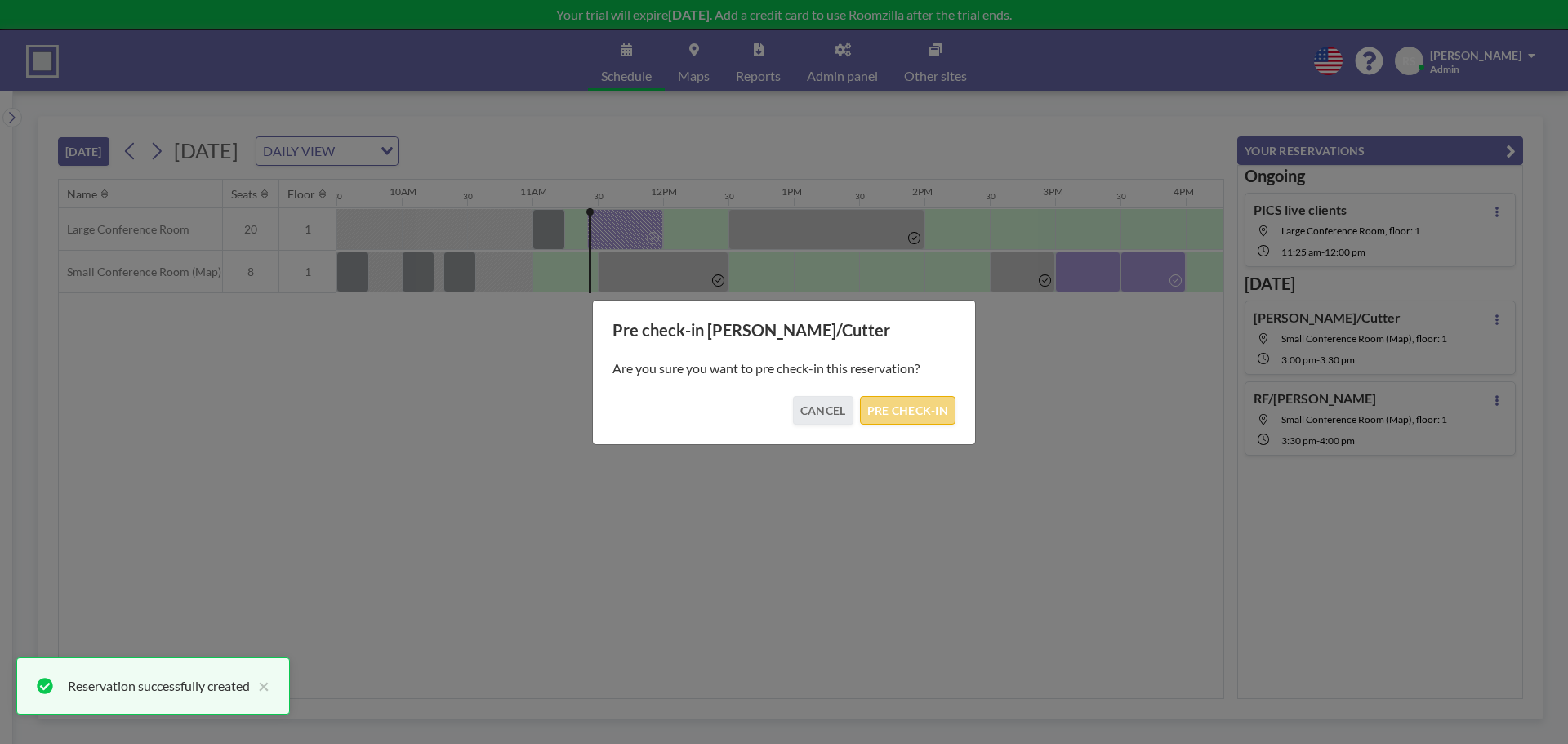
click at [892, 408] on button "PRE CHECK-IN" at bounding box center [908, 411] width 96 height 29
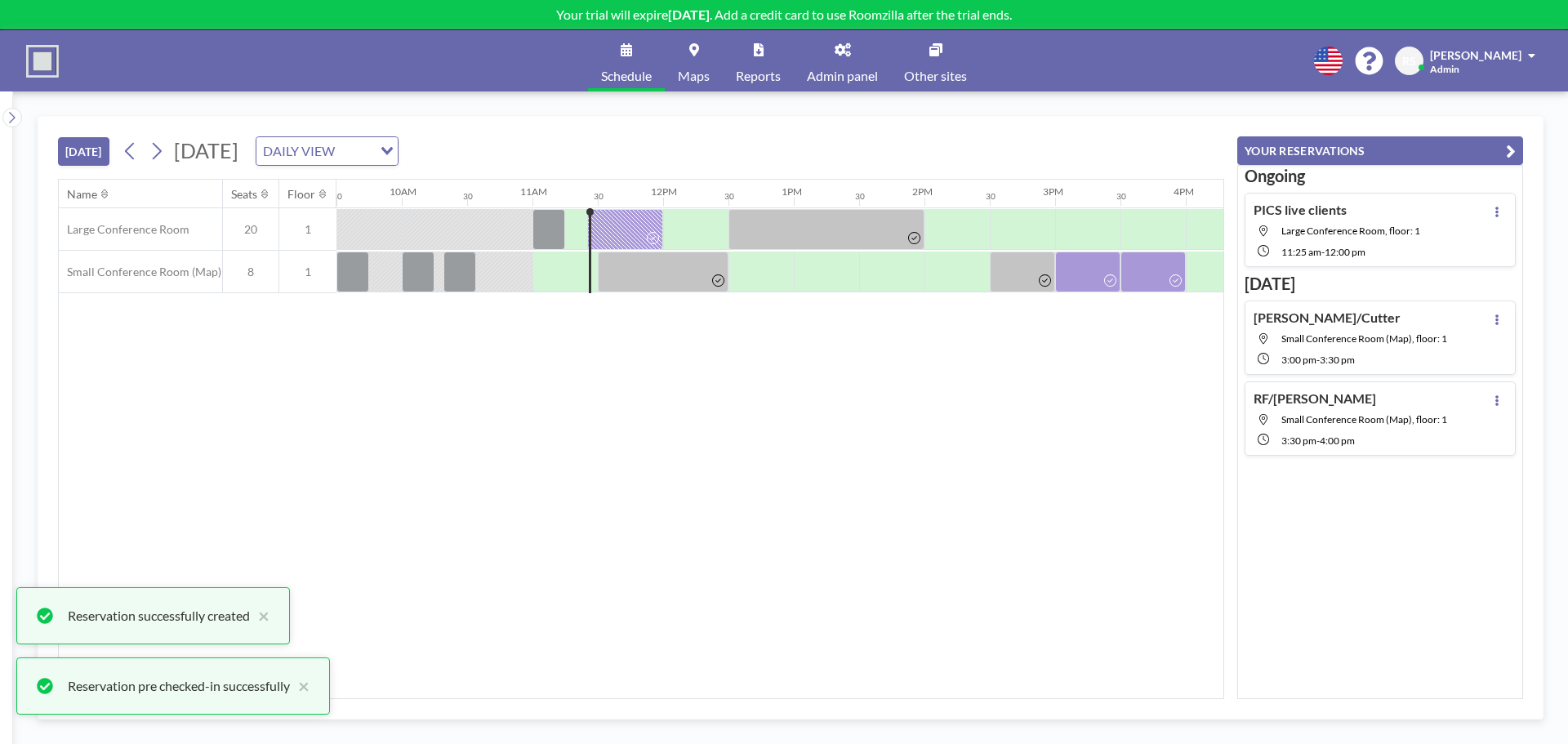
click at [904, 408] on div "Name Seats Floor 12AM 30 1AM 30 2AM 30 3AM 30 4AM 30 5AM 30 6AM 30 7AM 30 8AM 3…" at bounding box center [642, 438] width 1165 height 518
